Goal: Find specific page/section: Find specific page/section

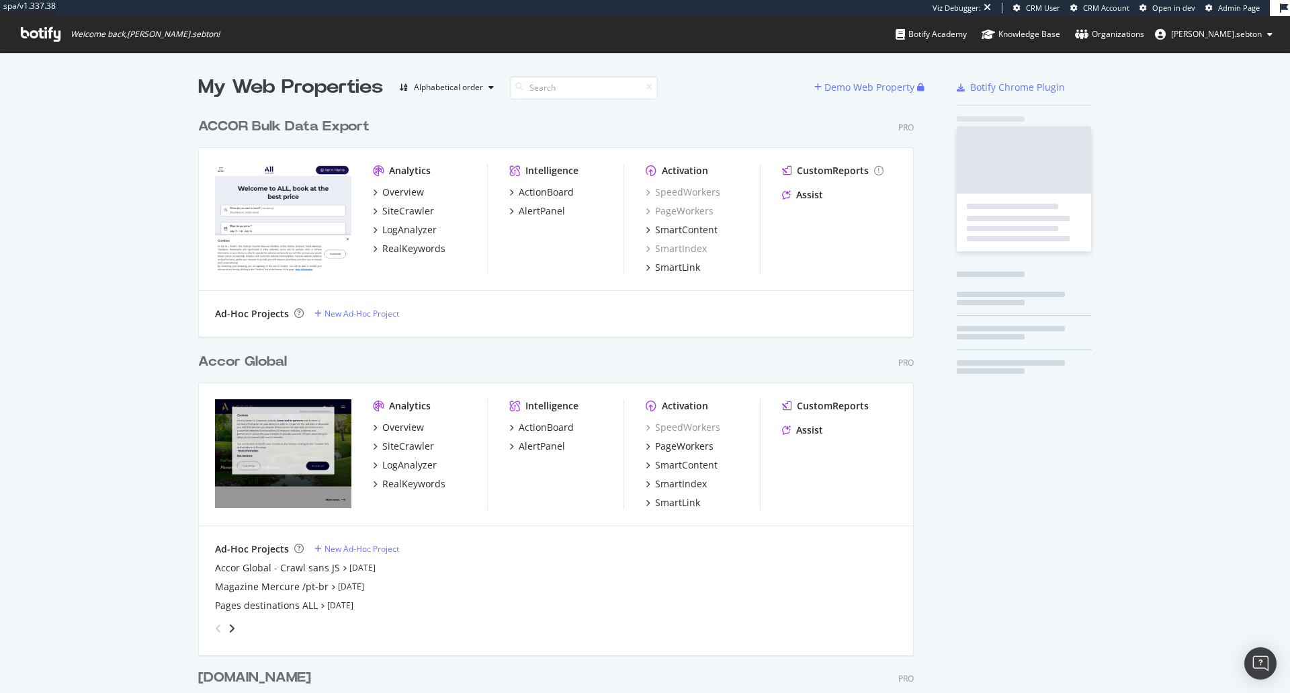
scroll to position [2911, 716]
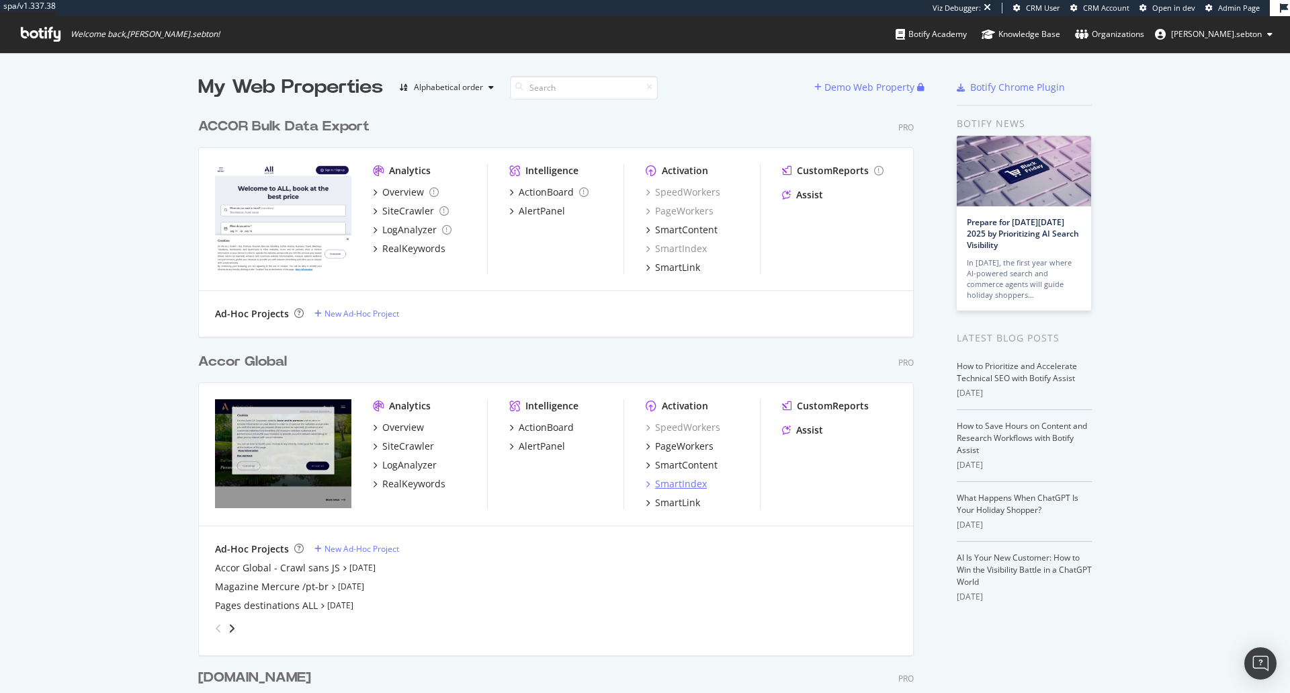
click at [675, 480] on div "SmartIndex" at bounding box center [681, 483] width 52 height 13
